Goal: Download file/media

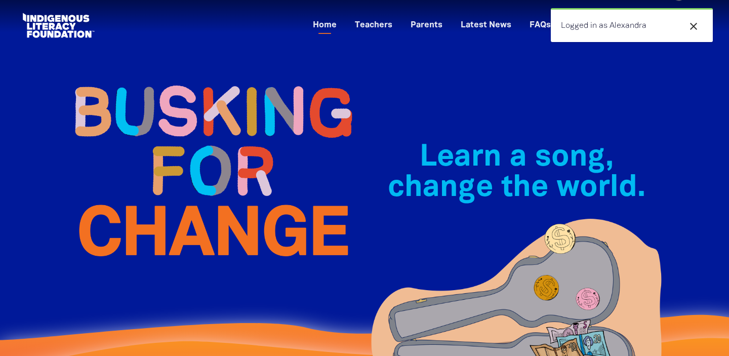
click at [697, 26] on icon "close" at bounding box center [693, 26] width 12 height 12
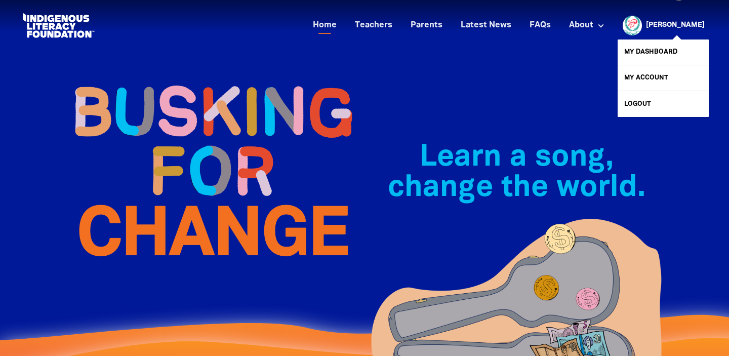
click at [678, 26] on link "[PERSON_NAME]" at bounding box center [675, 25] width 59 height 7
click at [650, 49] on link "My Dashboard" at bounding box center [663, 51] width 91 height 25
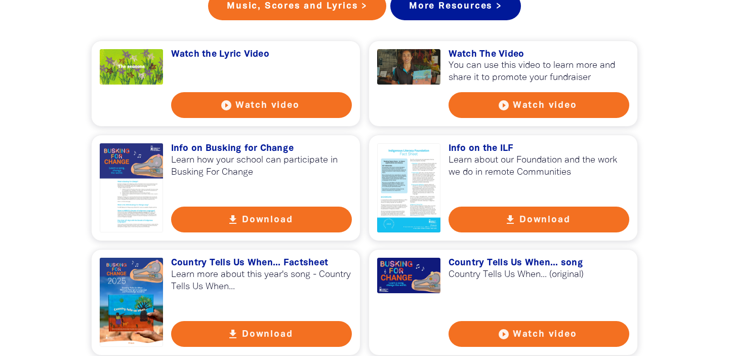
scroll to position [896, 0]
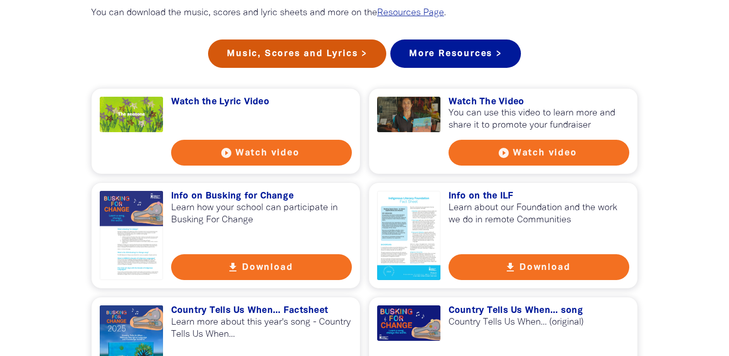
click at [333, 68] on link "Music, Scores and Lyrics >" at bounding box center [297, 53] width 178 height 28
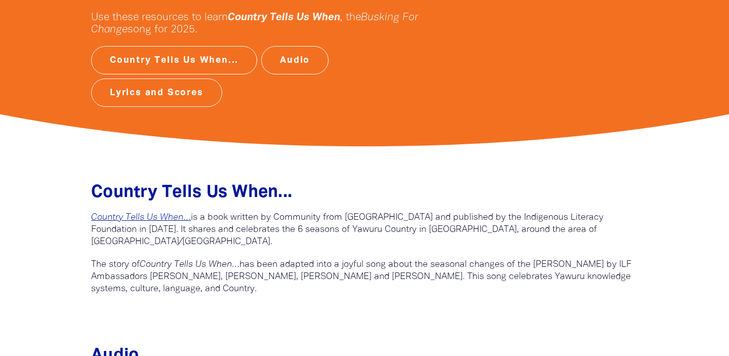
scroll to position [230, 0]
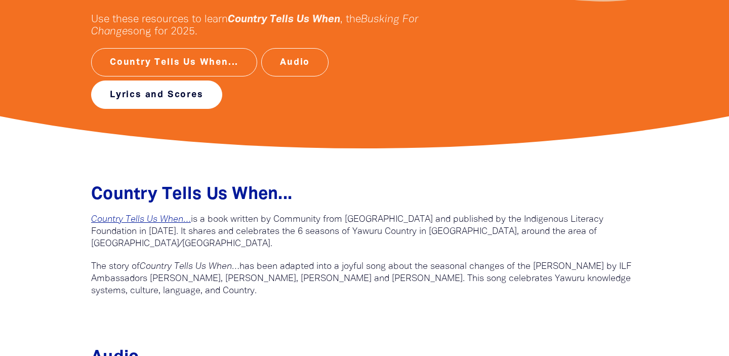
click at [192, 98] on link "Lyrics and Scores" at bounding box center [156, 94] width 131 height 28
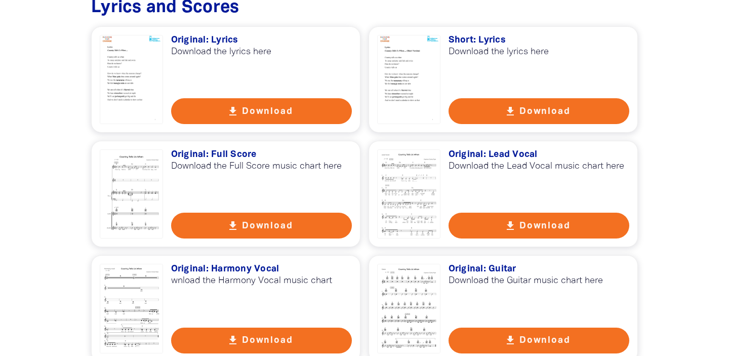
click at [516, 111] on icon "get_app" at bounding box center [510, 111] width 12 height 12
